Goal: Transaction & Acquisition: Purchase product/service

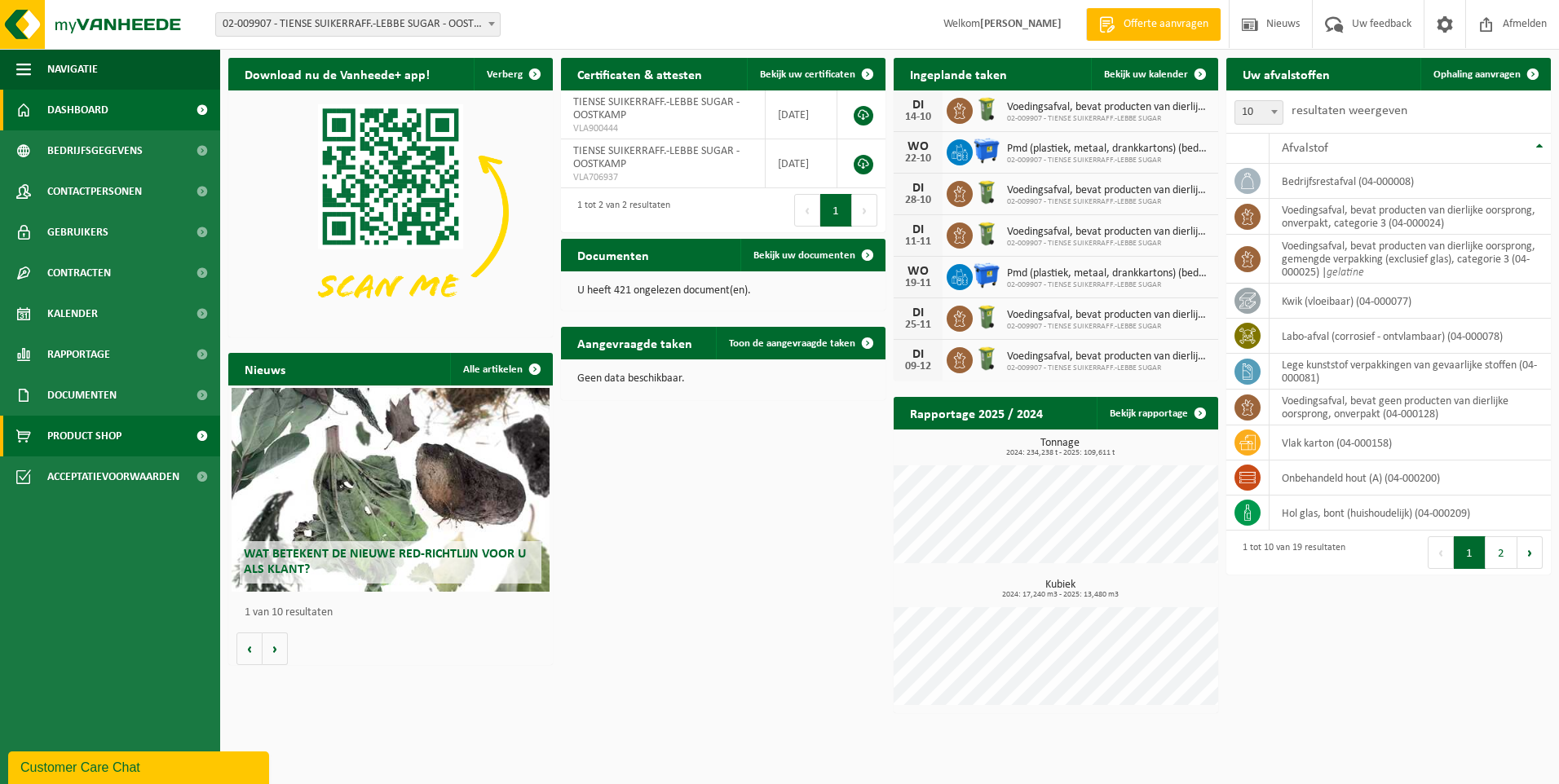
click at [119, 430] on span "Product Shop" at bounding box center [84, 436] width 74 height 41
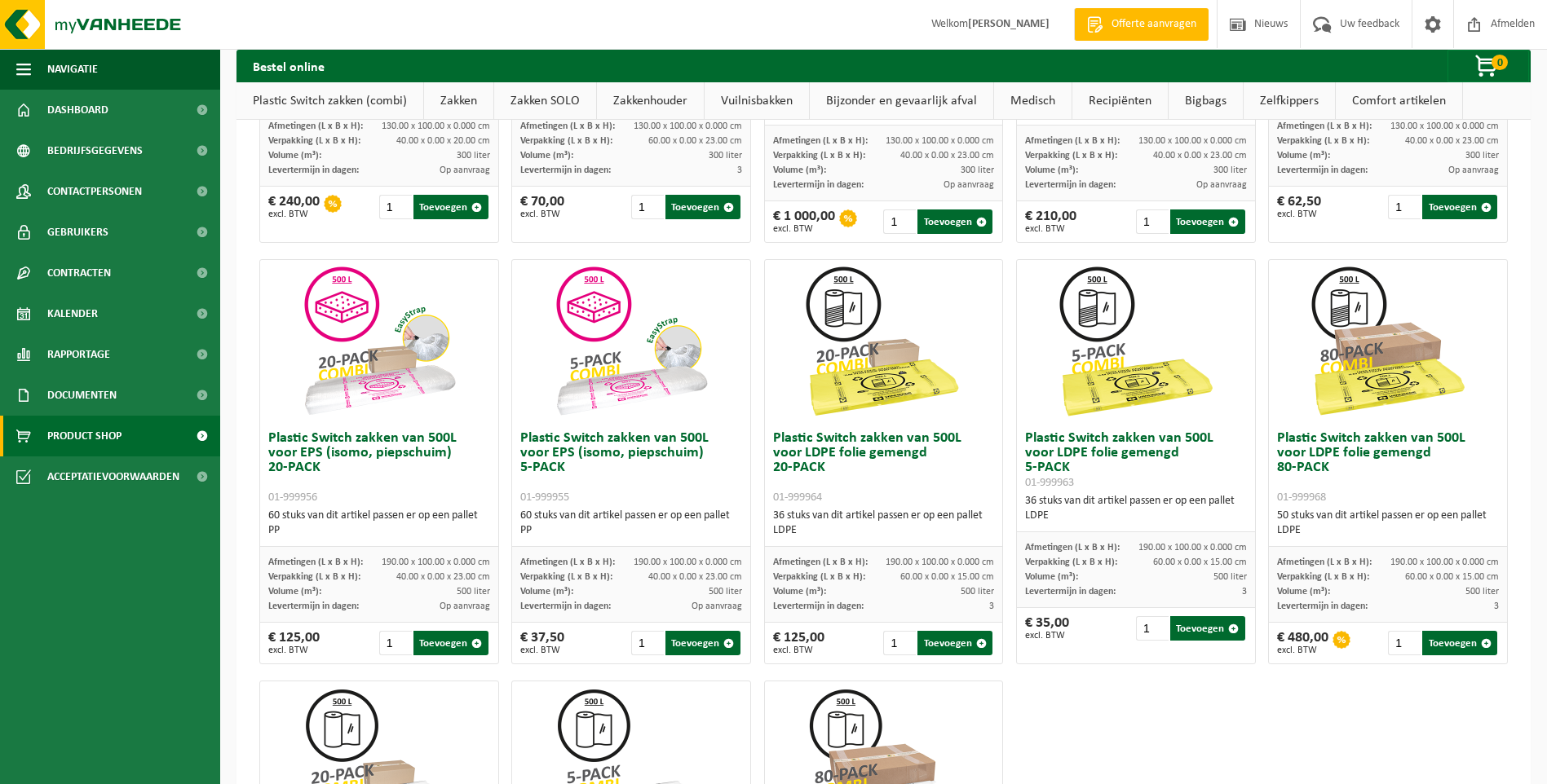
scroll to position [408, 0]
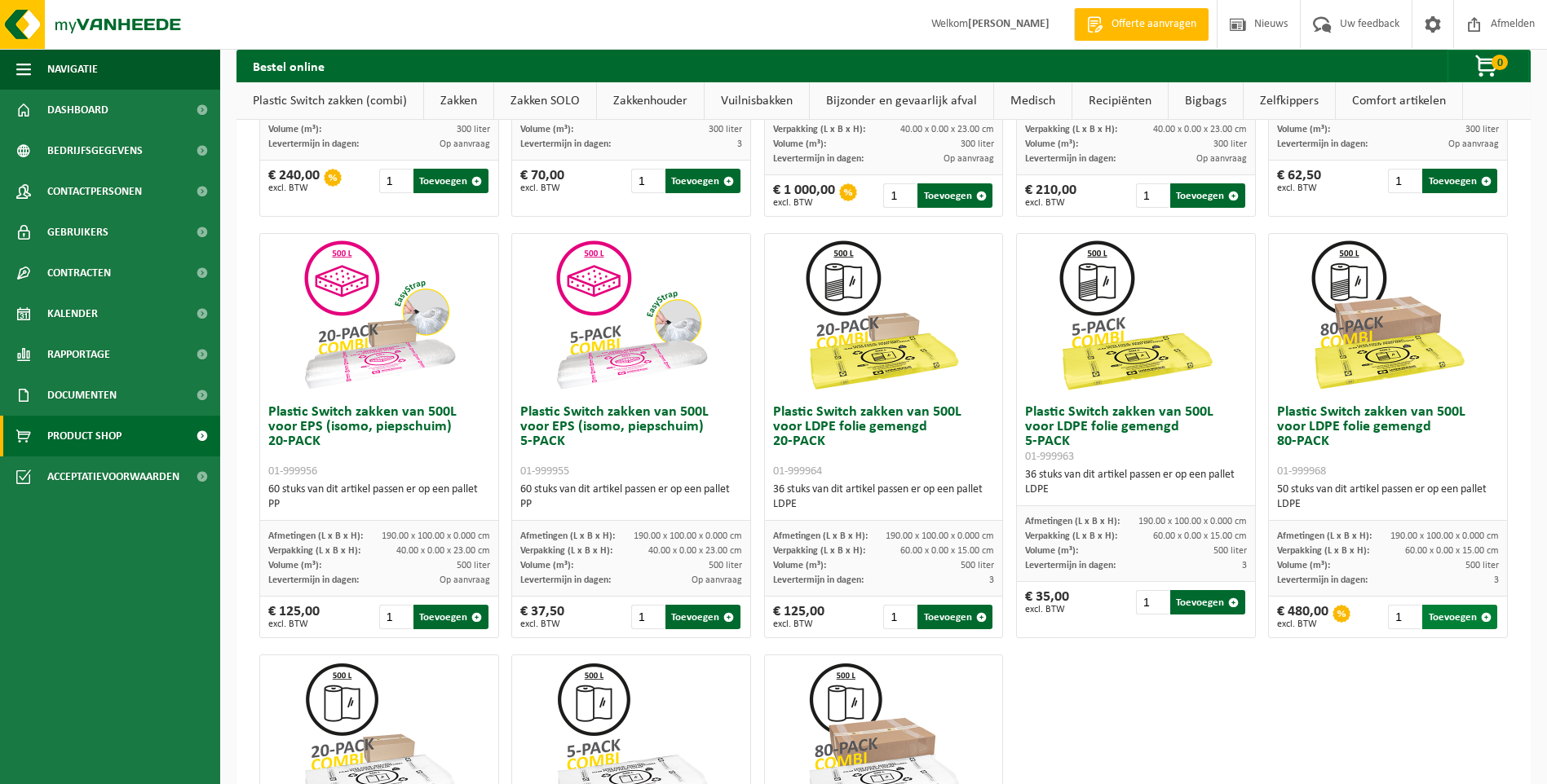
click at [1450, 619] on button "Toevoegen" at bounding box center [1459, 617] width 75 height 25
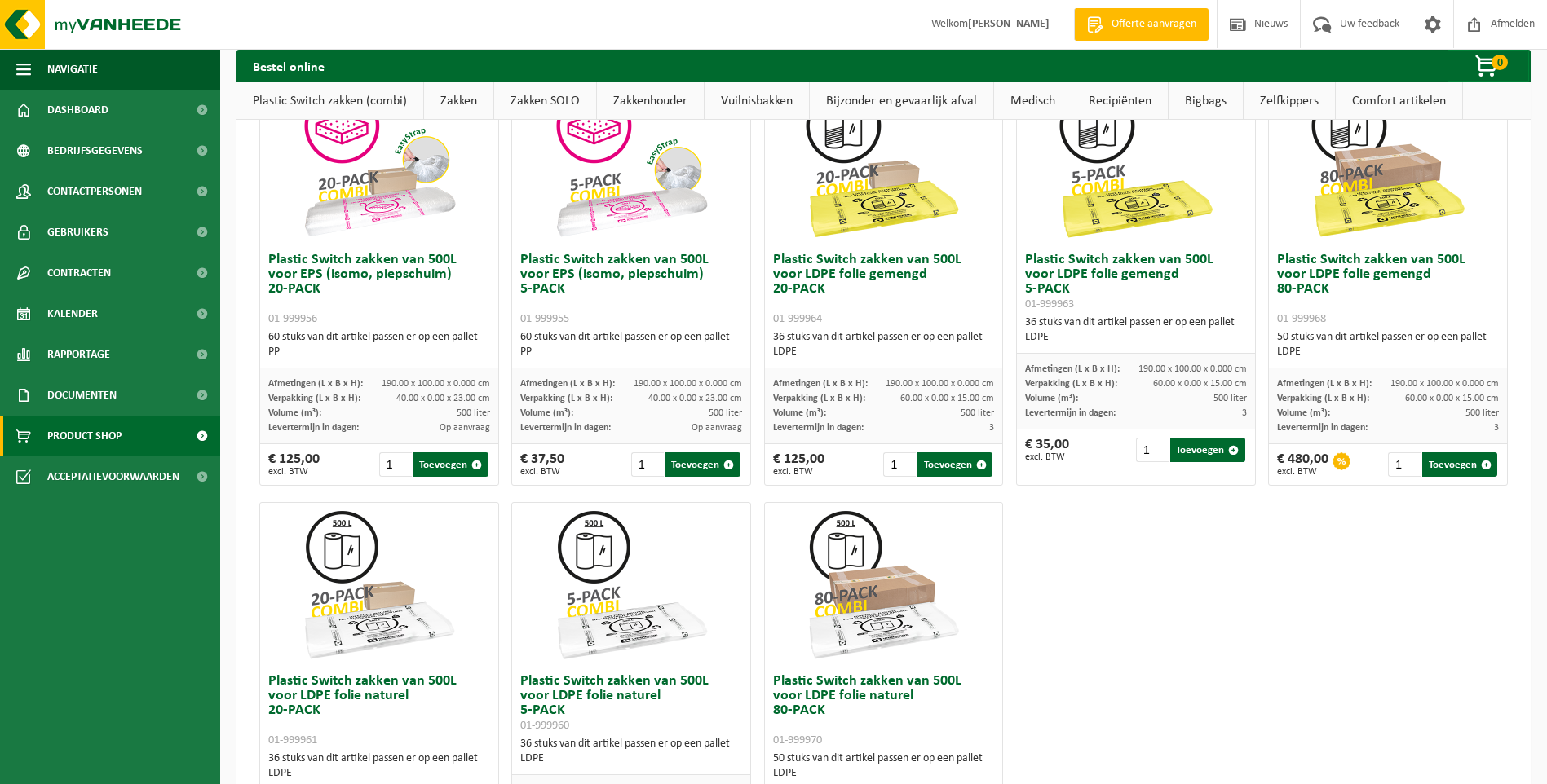
scroll to position [570, 0]
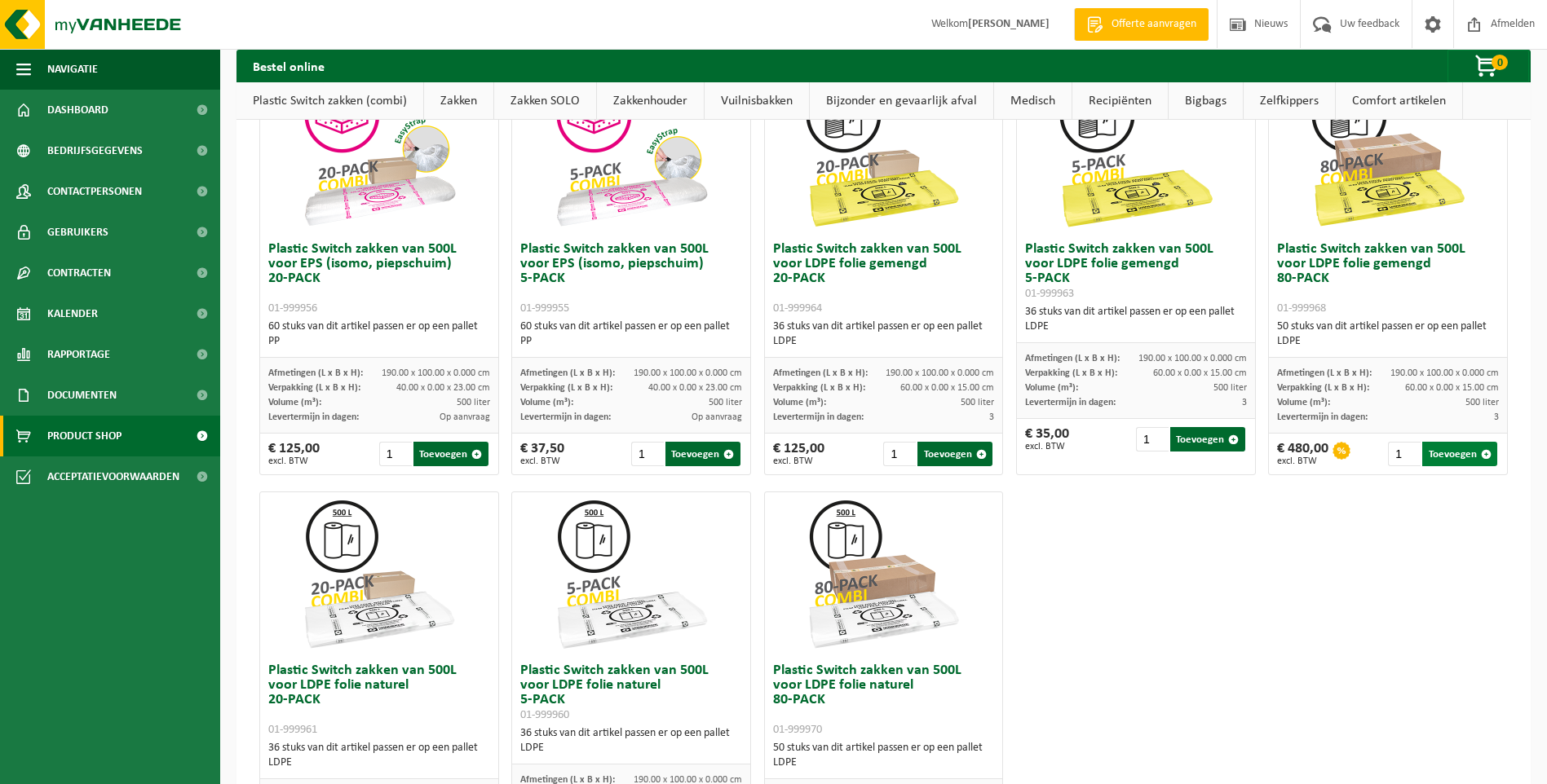
click at [1481, 457] on span "button" at bounding box center [1486, 454] width 11 height 11
click at [976, 453] on span "button" at bounding box center [981, 454] width 11 height 11
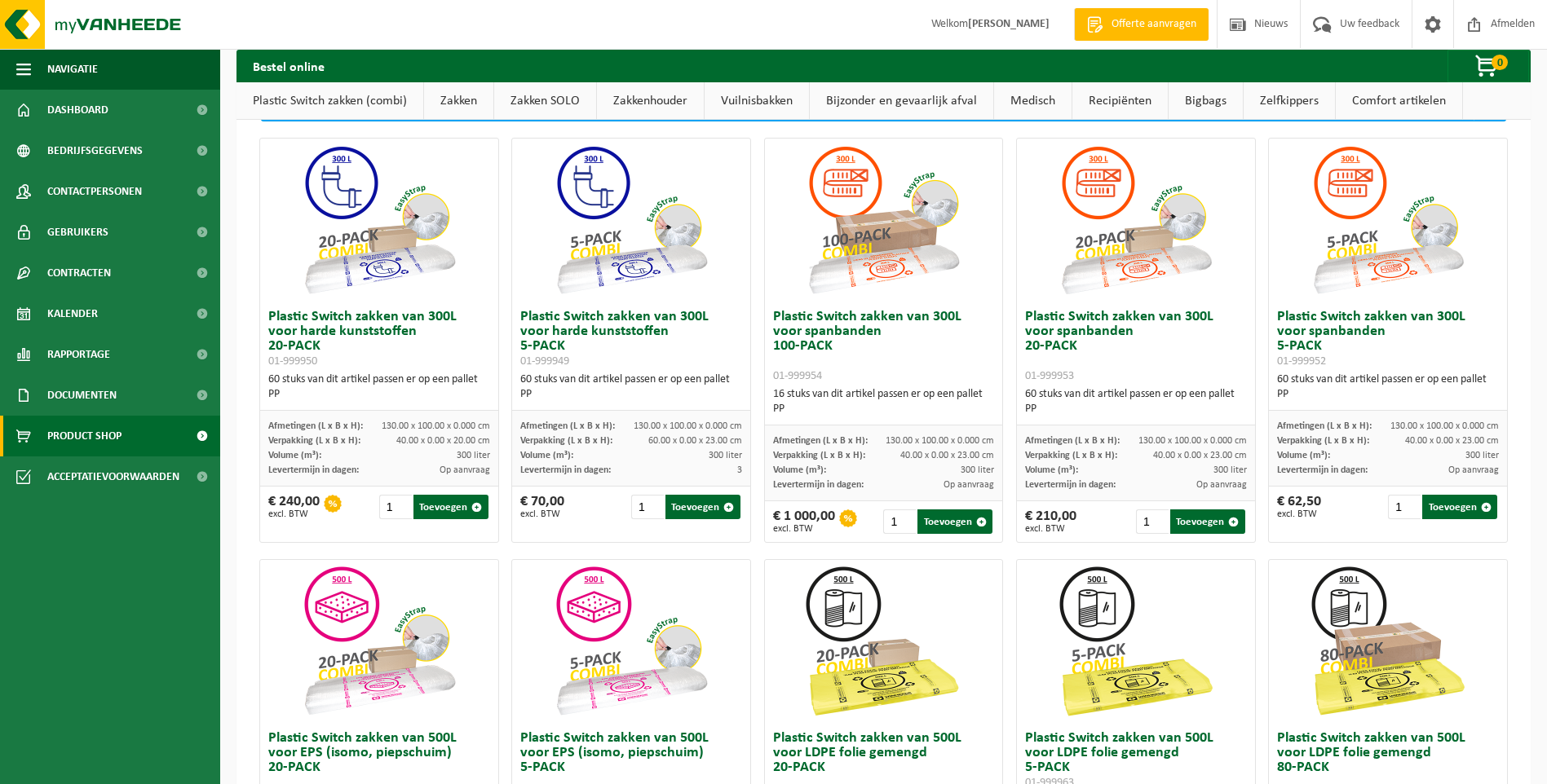
scroll to position [0, 0]
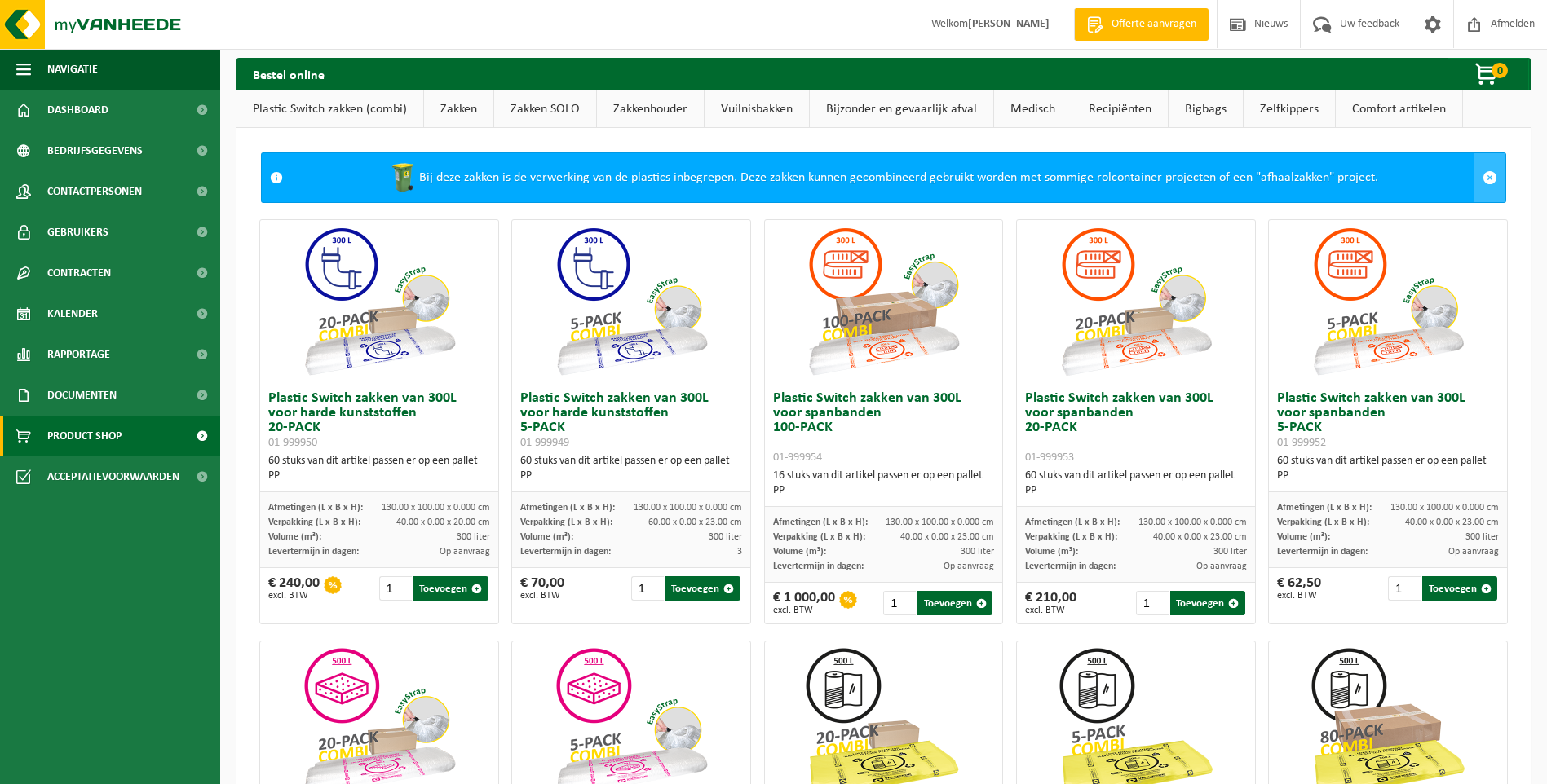
click at [1482, 176] on span at bounding box center [1490, 178] width 15 height 15
click at [1482, 175] on span at bounding box center [1490, 178] width 15 height 15
click at [1482, 178] on span at bounding box center [1490, 178] width 15 height 15
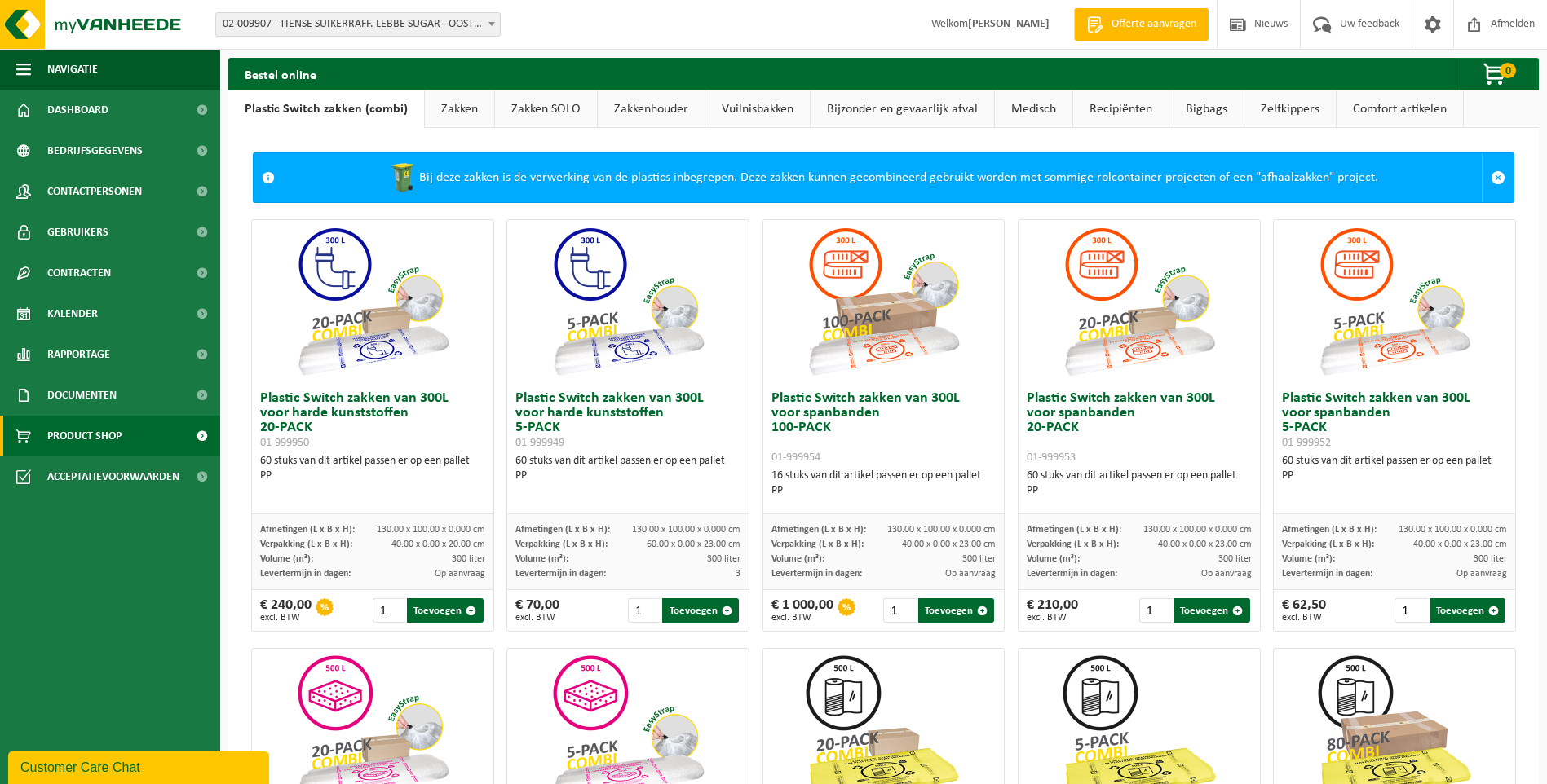
click at [796, 175] on div "Bij deze zakken is de verwerking van de plastics inbegrepen. Deze zakken kunnen…" at bounding box center [882, 178] width 1198 height 49
click at [1491, 178] on span at bounding box center [1498, 178] width 15 height 15
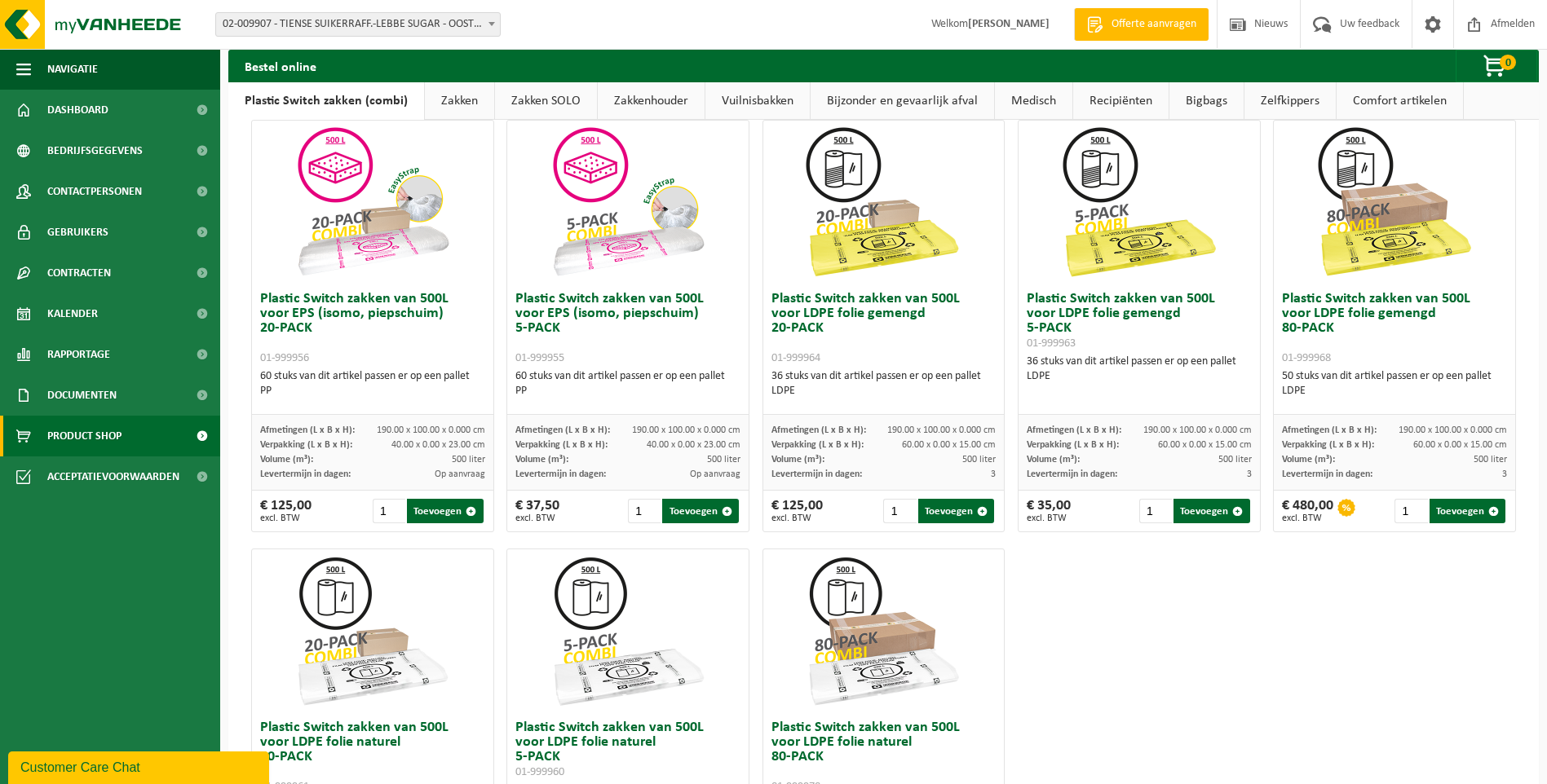
scroll to position [489, 0]
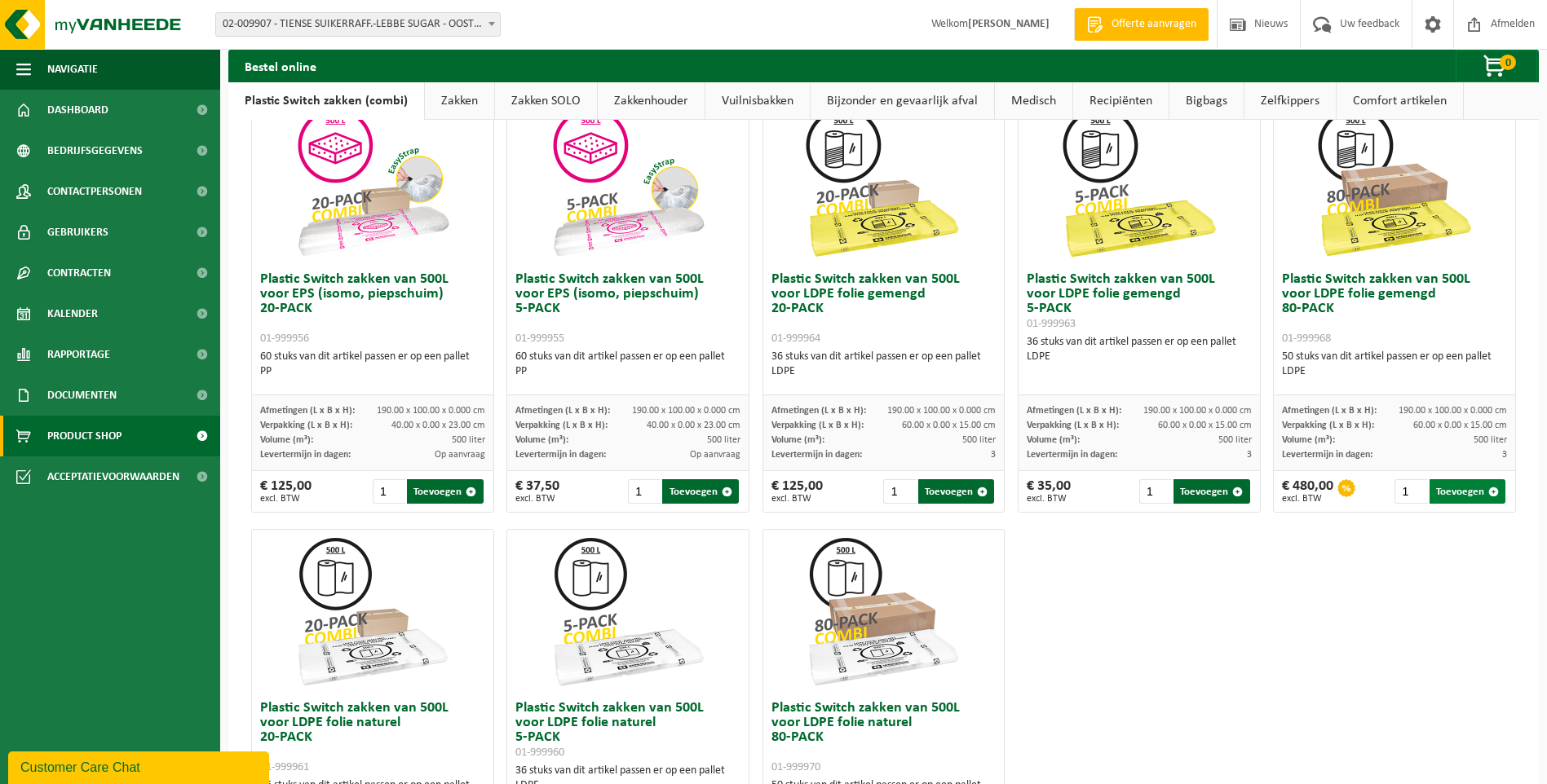
click at [1488, 493] on span "button" at bounding box center [1493, 492] width 11 height 11
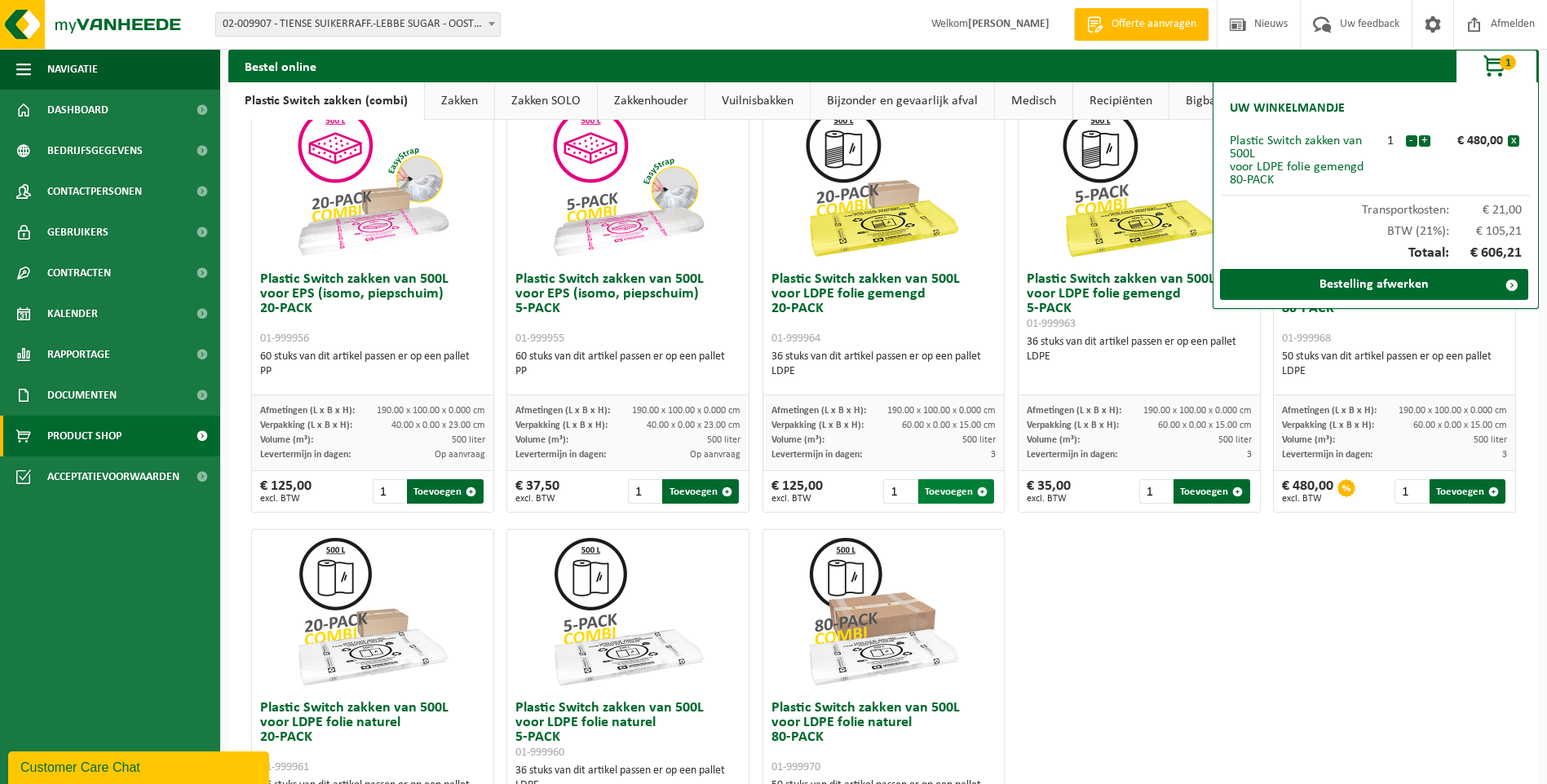
click at [976, 493] on span "button" at bounding box center [981, 492] width 11 height 11
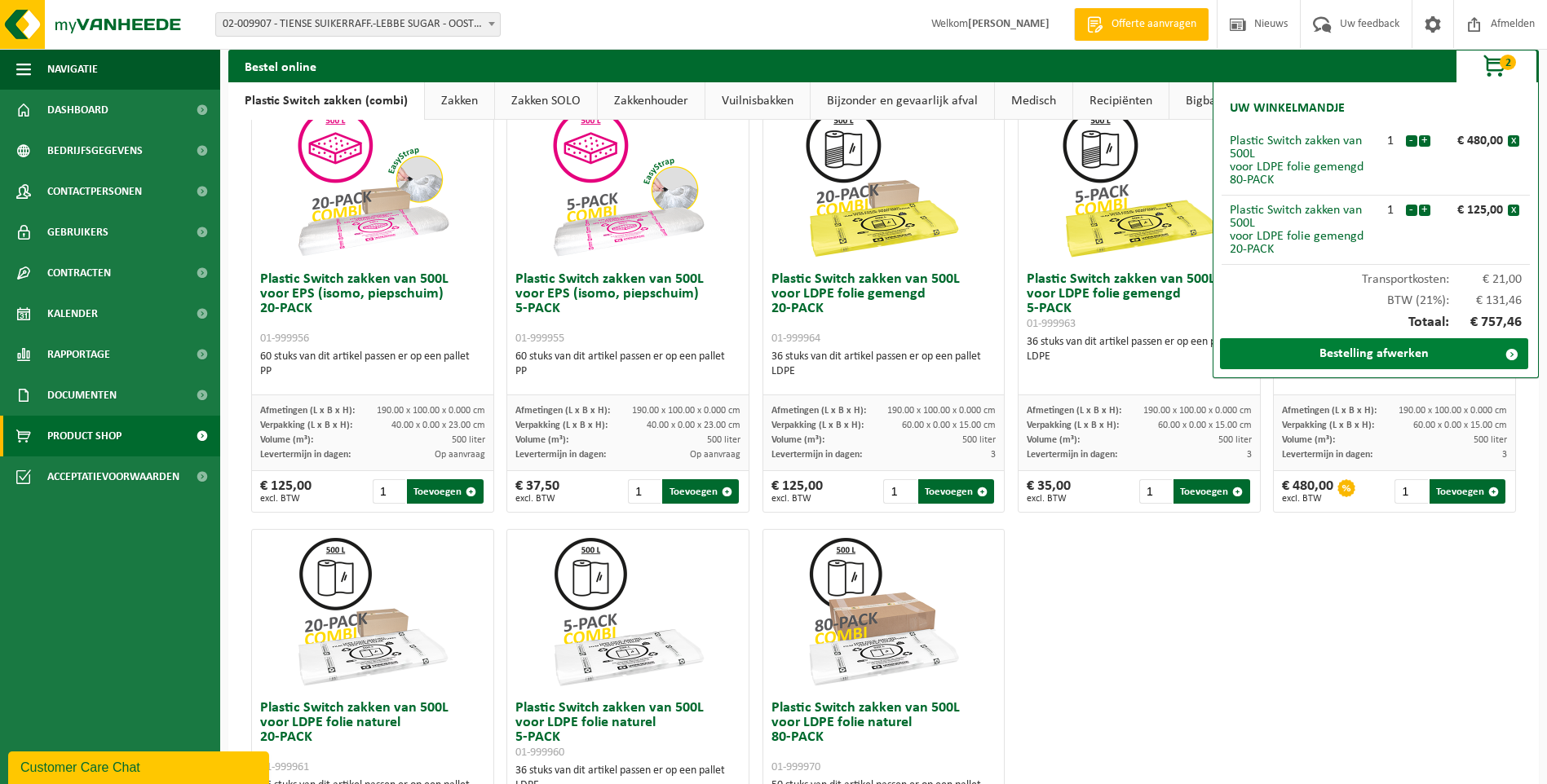
click at [1388, 349] on link "Bestelling afwerken" at bounding box center [1373, 354] width 309 height 31
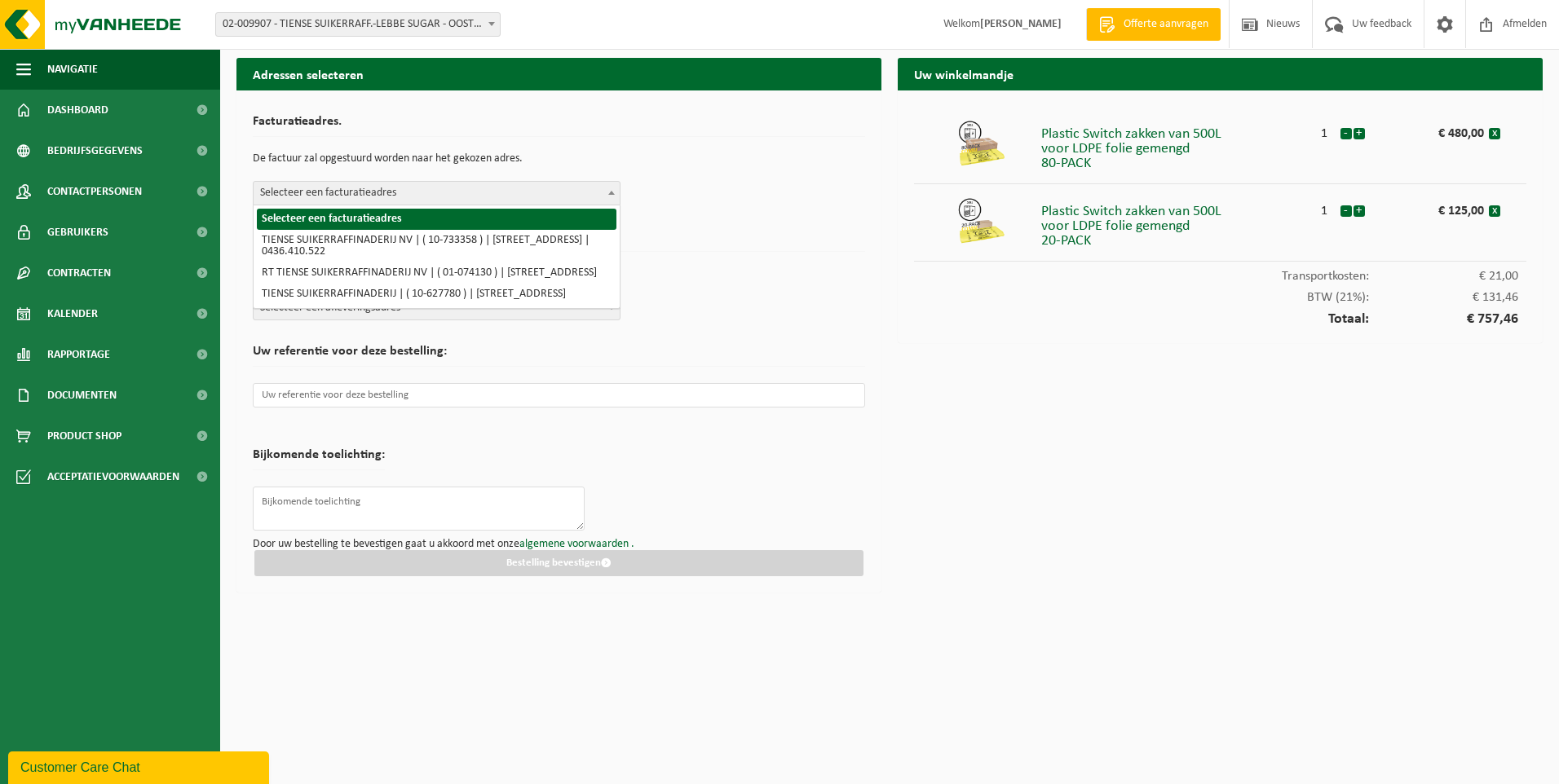
click at [614, 190] on span at bounding box center [611, 192] width 16 height 21
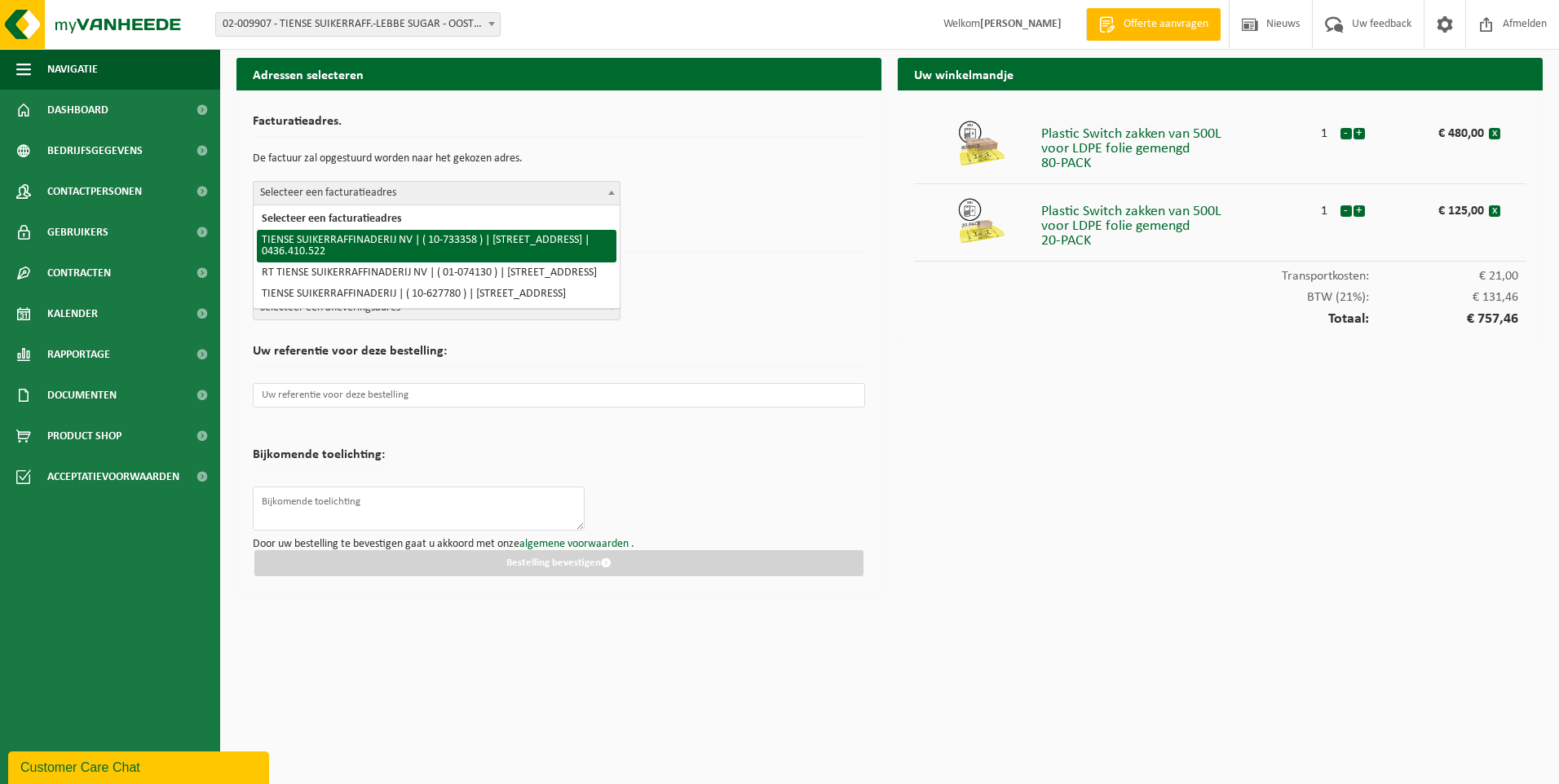
select select "14682"
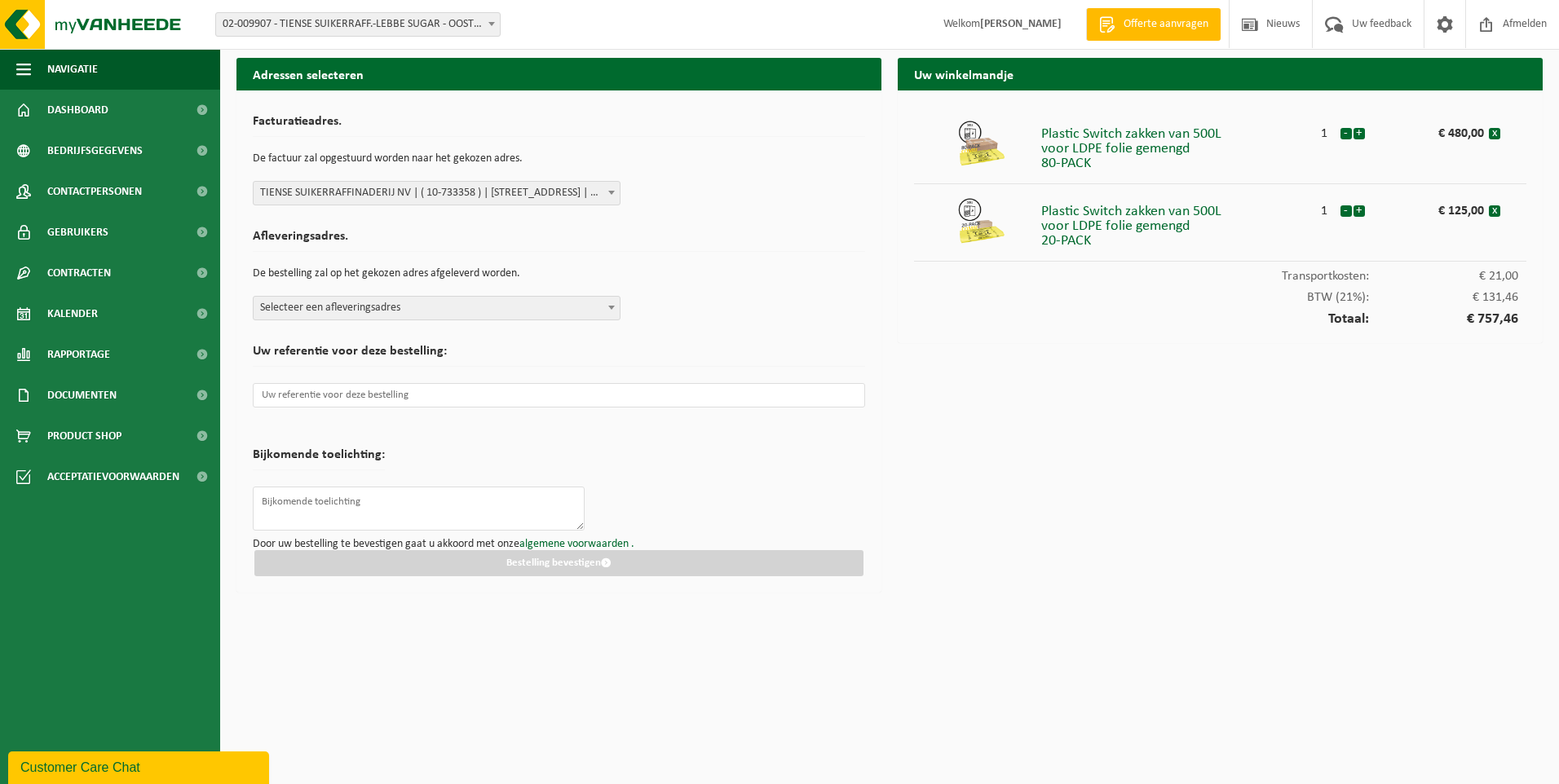
click at [566, 300] on span "Selecteer een afleveringsadres" at bounding box center [436, 309] width 366 height 23
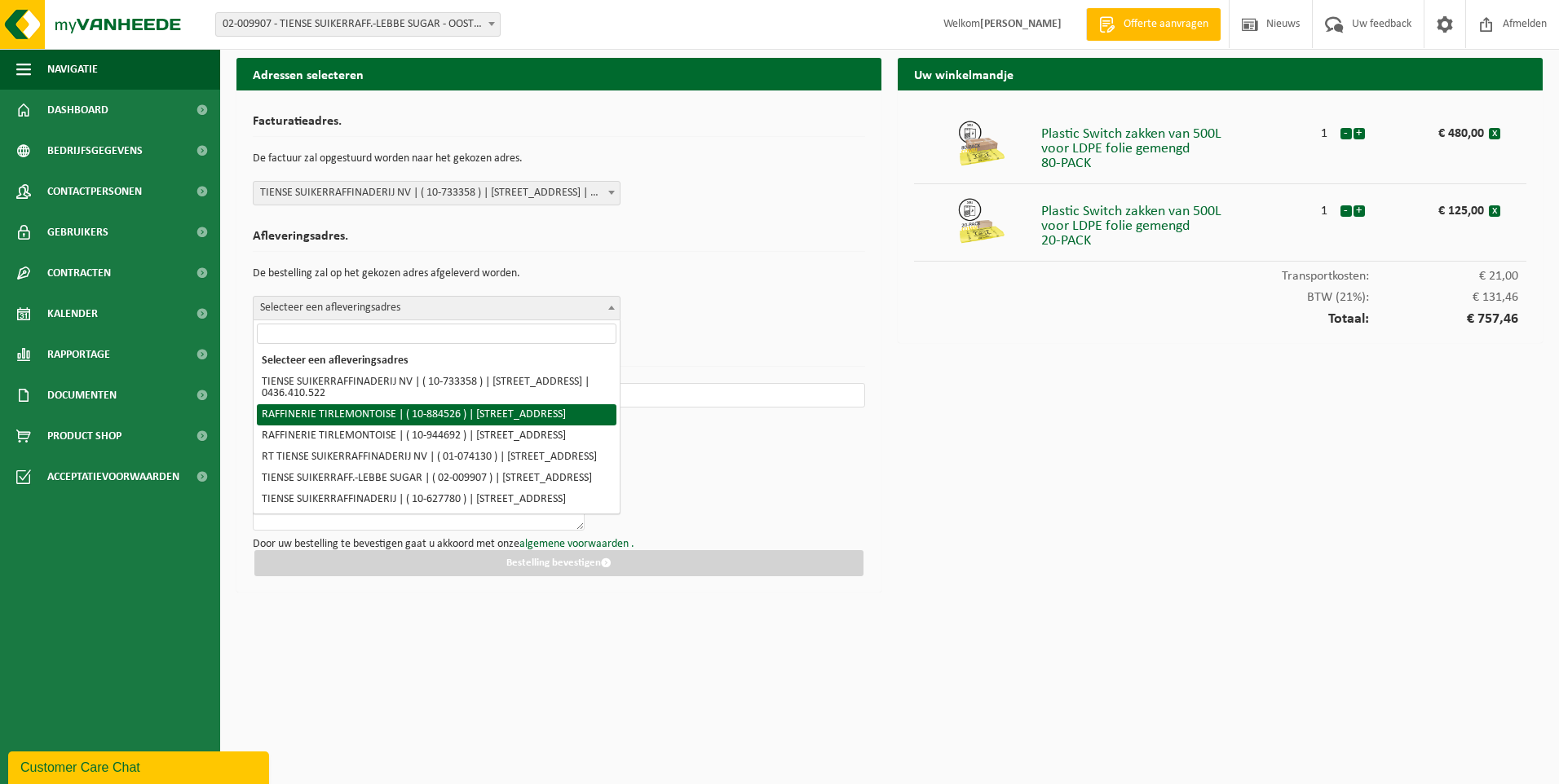
scroll to position [54, 0]
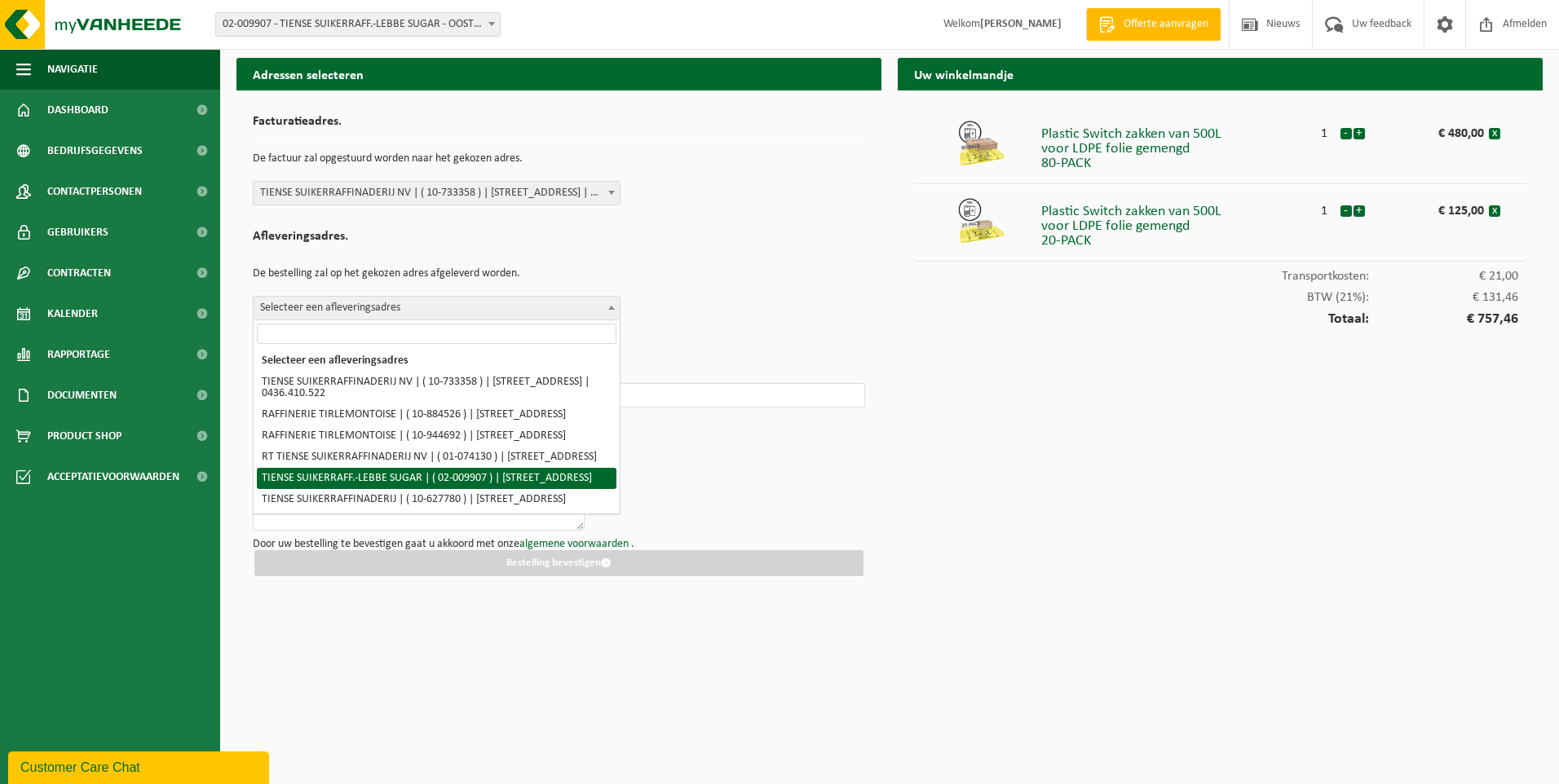
select select "14678"
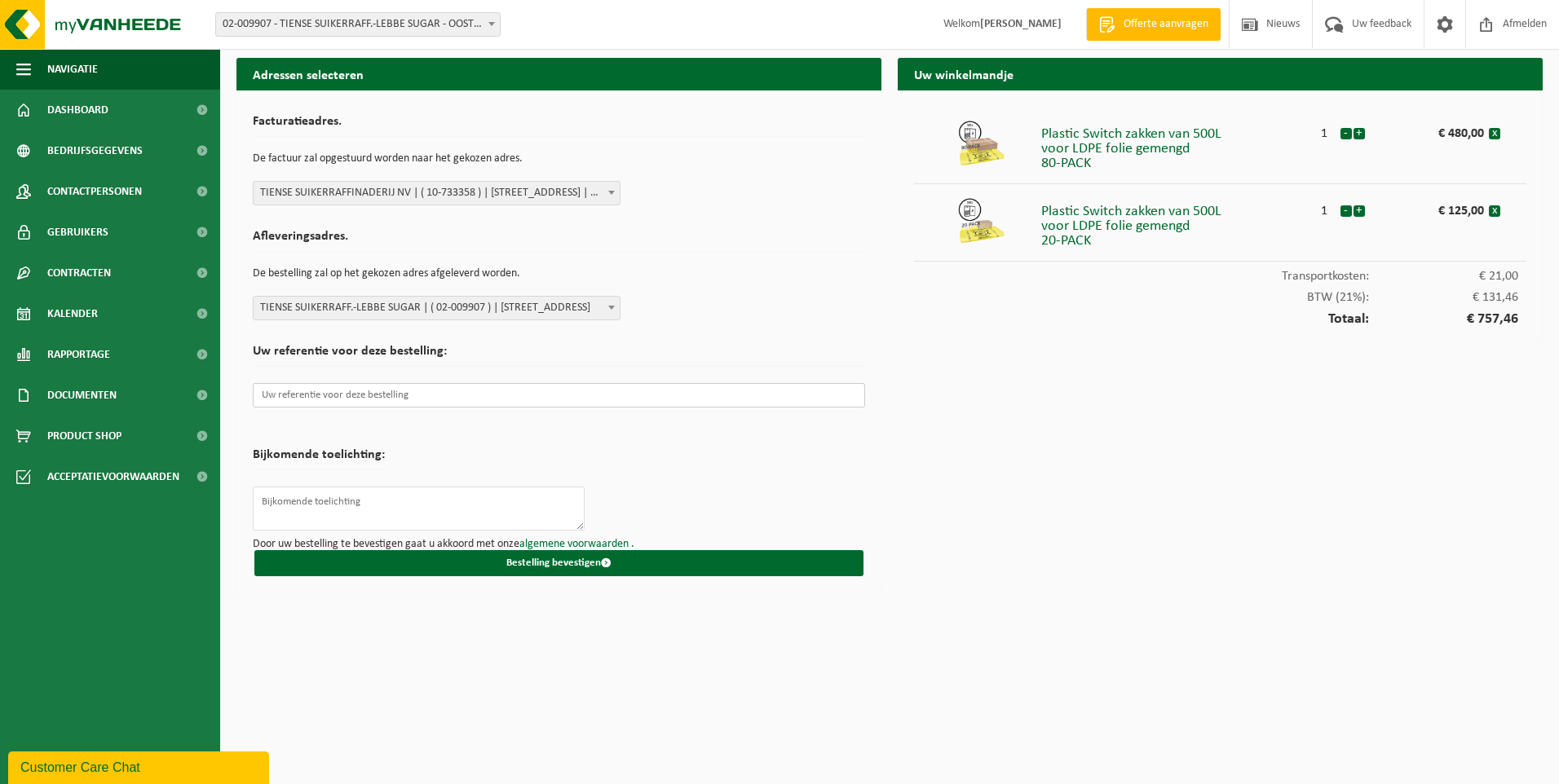
click at [528, 396] on input "text" at bounding box center [559, 395] width 612 height 25
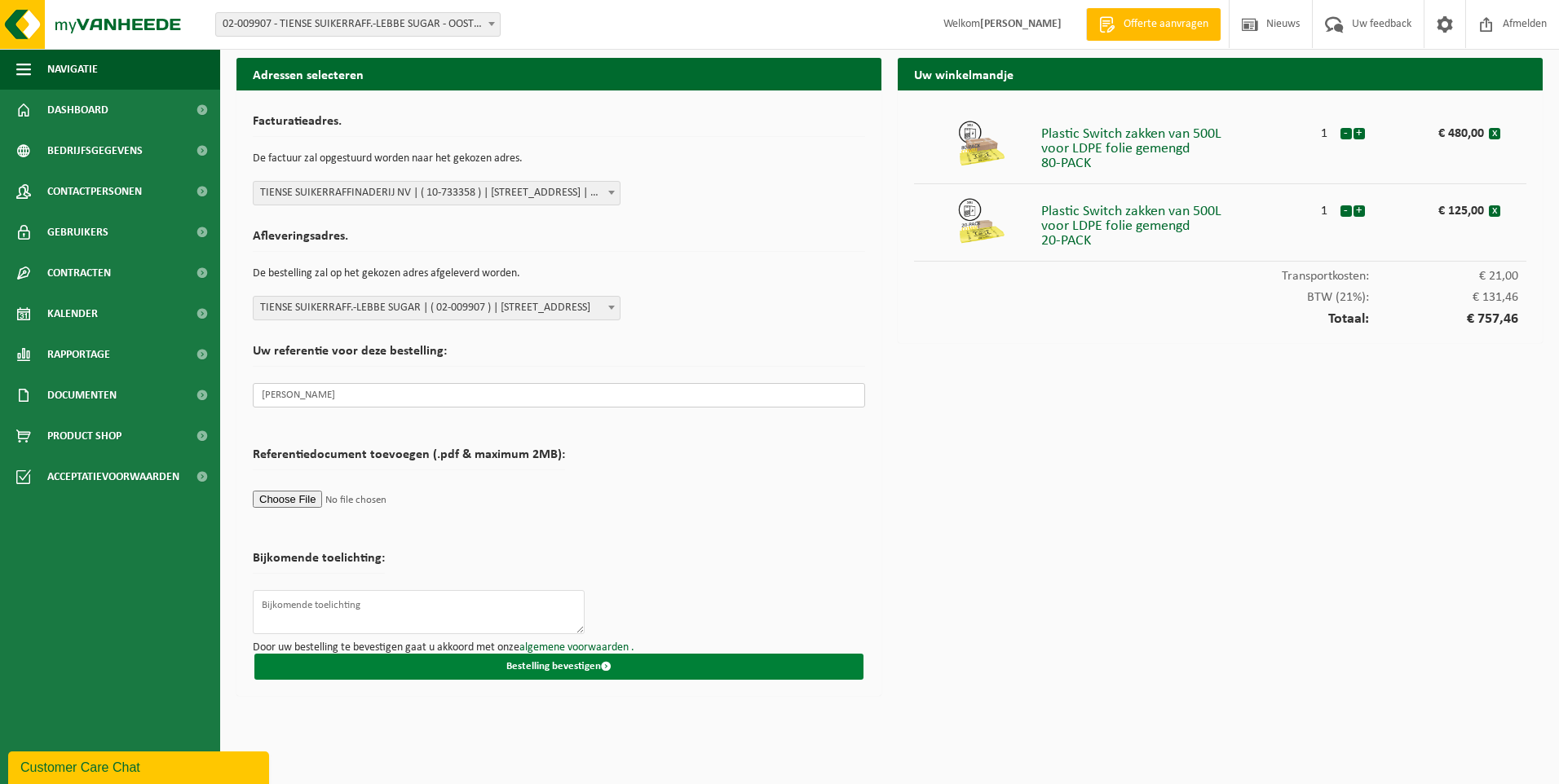
type input "Niels De Wulf"
click at [578, 666] on button "Bestelling bevestigen" at bounding box center [559, 667] width 609 height 26
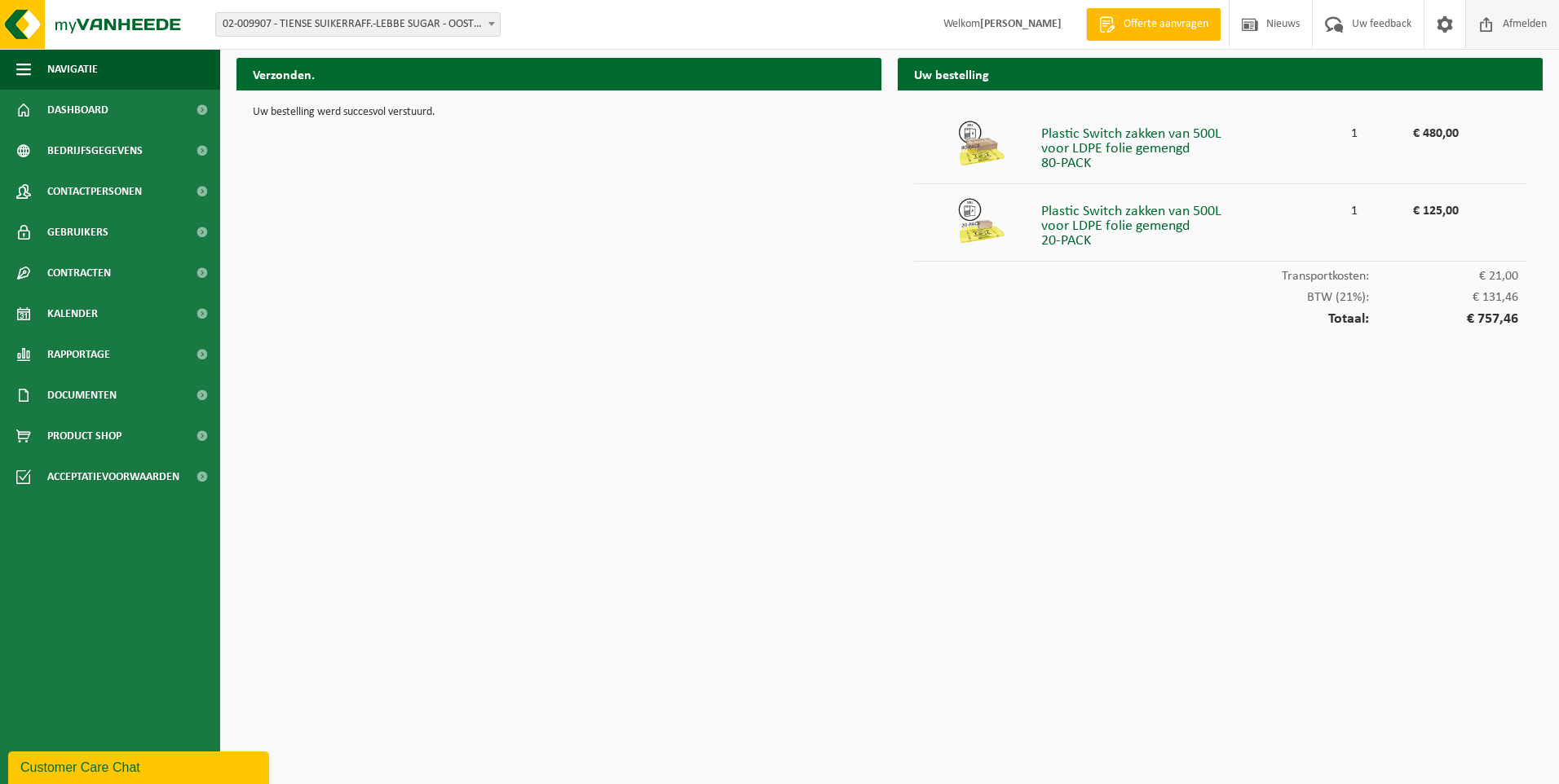
click at [1509, 25] on span "Afmelden" at bounding box center [1525, 24] width 52 height 48
